Goal: Find specific page/section: Find specific page/section

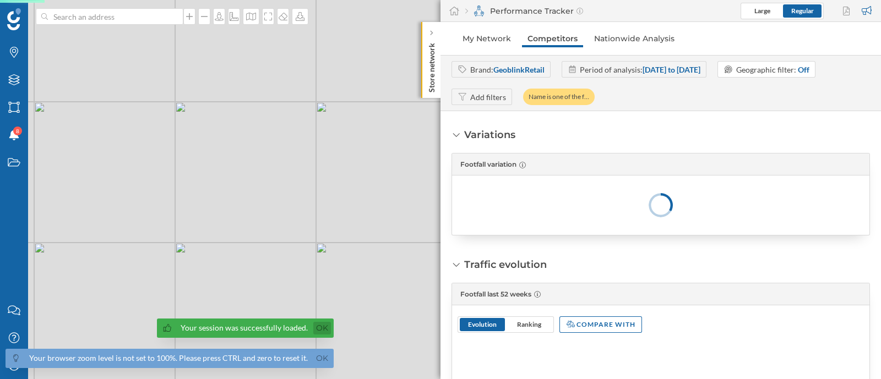
click at [317, 330] on link "Ok" at bounding box center [322, 328] width 18 height 13
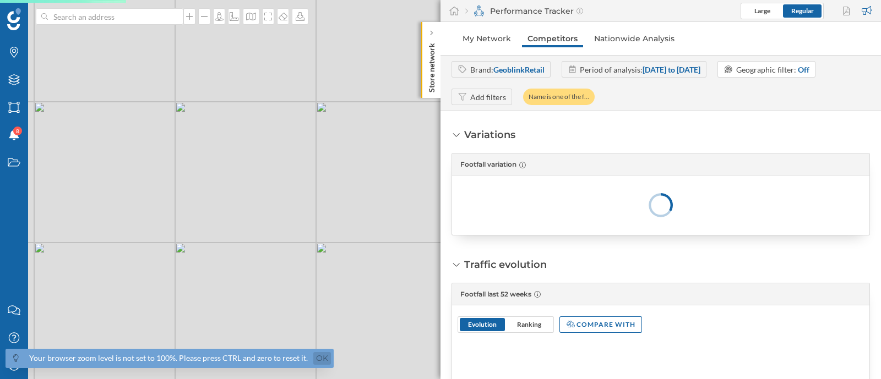
click at [319, 359] on link "Ok" at bounding box center [322, 358] width 18 height 13
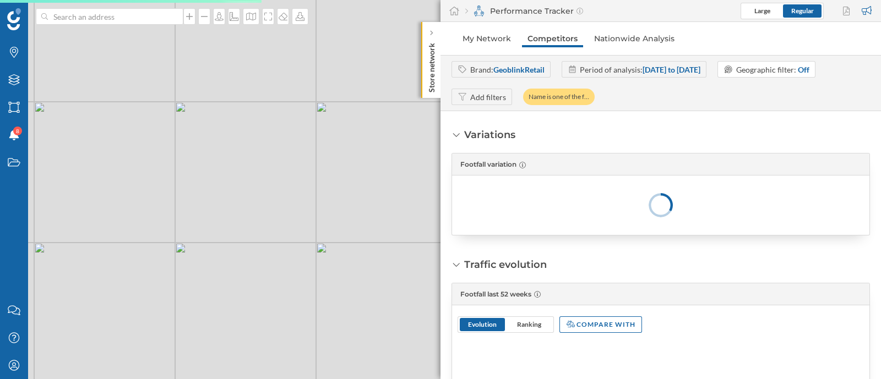
click at [6, 31] on div "Brands Layers Areas Notifications 8 States" at bounding box center [14, 148] width 28 height 297
click at [13, 35] on div "Brands Layers Areas Notifications 8 States" at bounding box center [14, 148] width 28 height 297
click at [14, 50] on icon "Brands" at bounding box center [14, 52] width 14 height 11
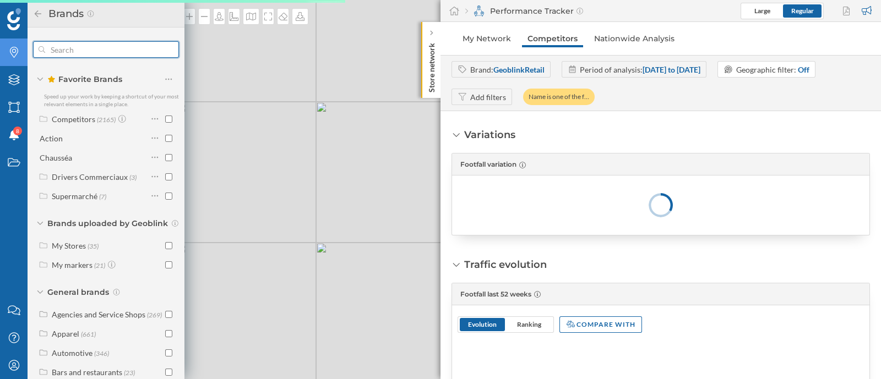
click at [110, 54] on input "text" at bounding box center [106, 50] width 122 height 22
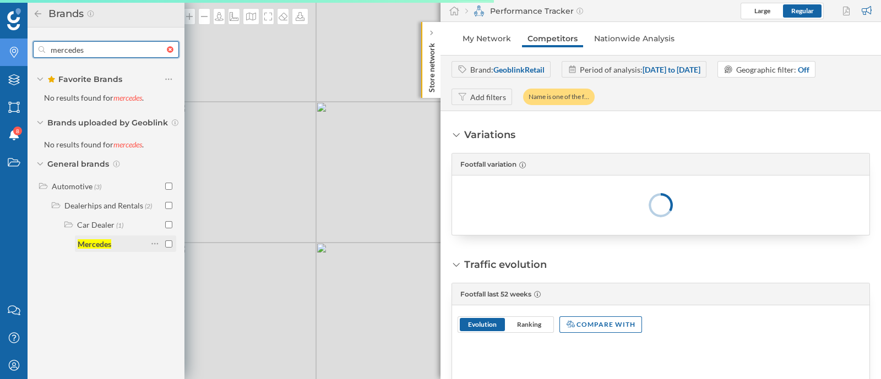
type input "mercedes"
click at [171, 246] on input "checkbox" at bounding box center [168, 244] width 7 height 7
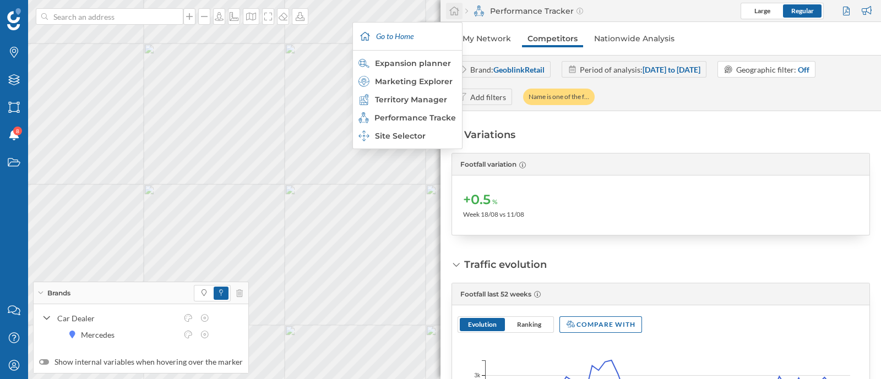
click at [460, 12] on div at bounding box center [454, 11] width 17 height 17
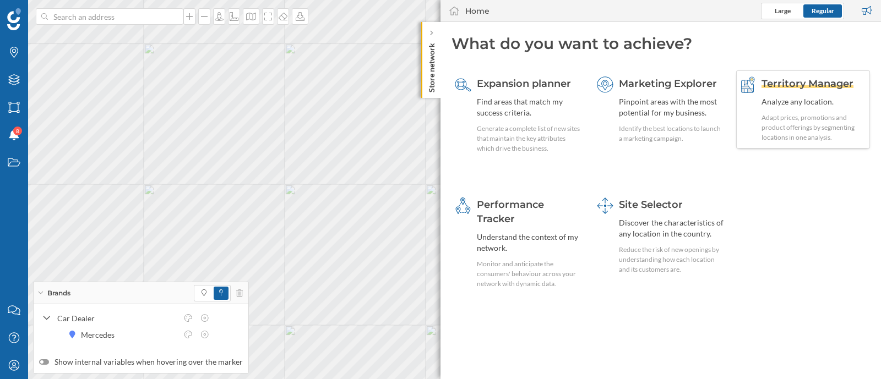
click at [774, 112] on div "Territory Manager Analyze any location. Adapt prices, promotions and product of…" at bounding box center [813, 110] width 105 height 66
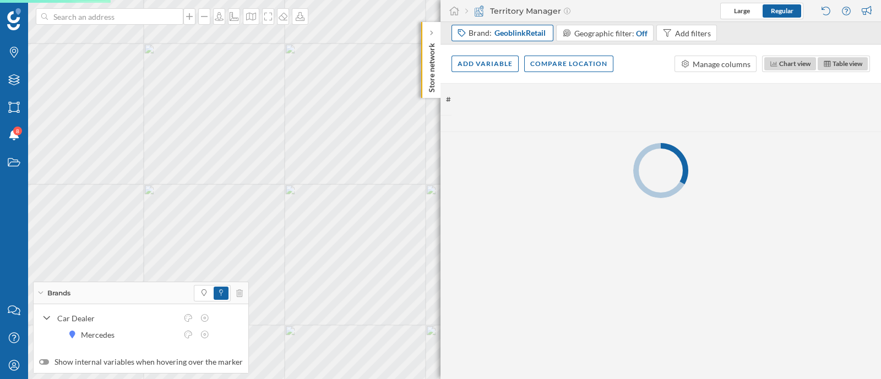
click at [503, 36] on span "GeoblinkRetail" at bounding box center [519, 33] width 51 height 11
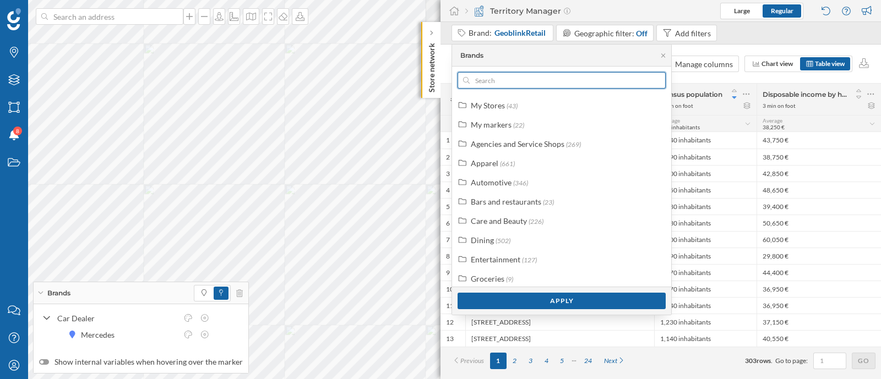
click at [553, 86] on input "text" at bounding box center [562, 80] width 184 height 17
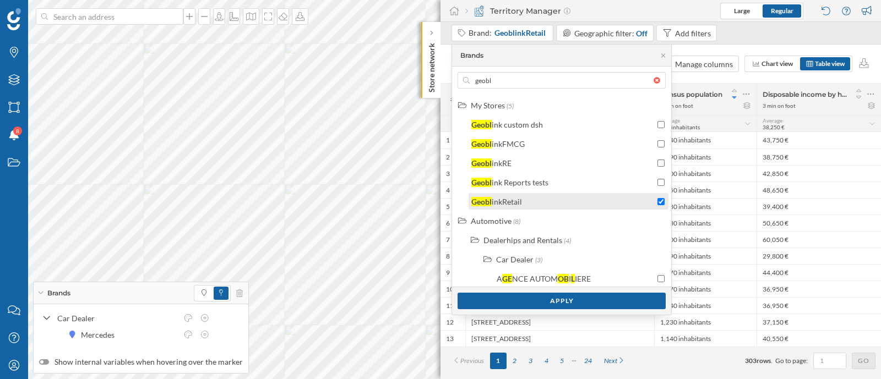
click at [562, 193] on div "Geobl inkRetail" at bounding box center [569, 201] width 200 height 17
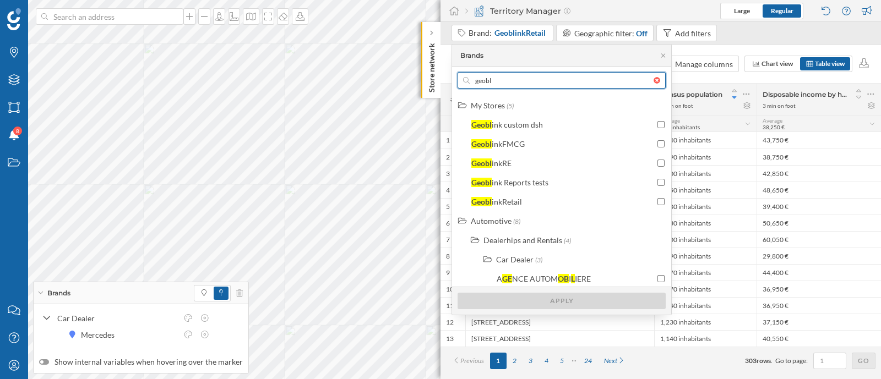
click at [507, 86] on input "geobl" at bounding box center [562, 80] width 184 height 17
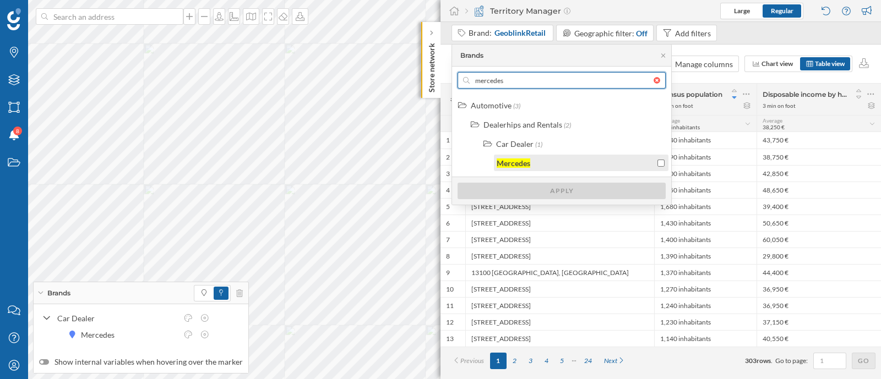
type input "mercedes"
click at [548, 159] on div "Mercedes" at bounding box center [576, 163] width 158 height 12
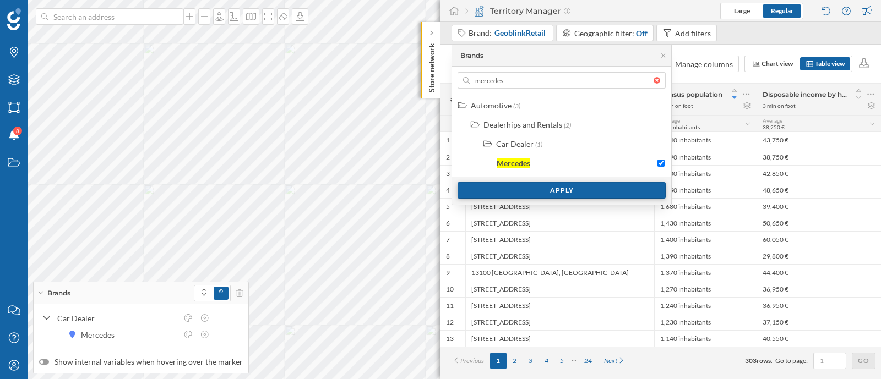
click at [564, 185] on div "Apply" at bounding box center [562, 190] width 208 height 17
